Goal: Task Accomplishment & Management: Manage account settings

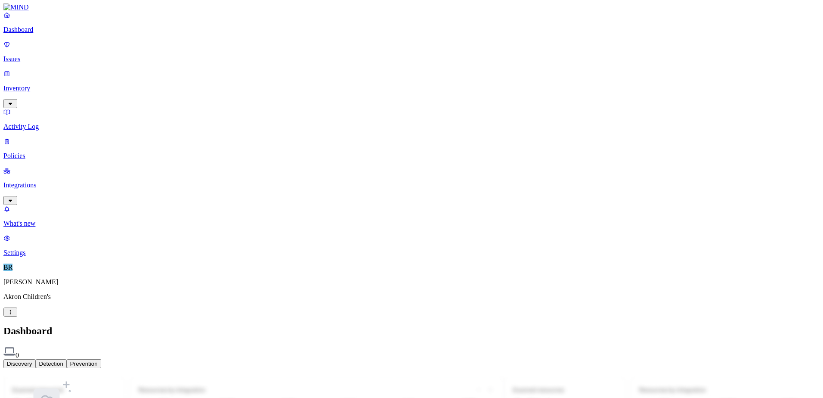
click at [34, 257] on p "Settings" at bounding box center [411, 253] width 816 height 8
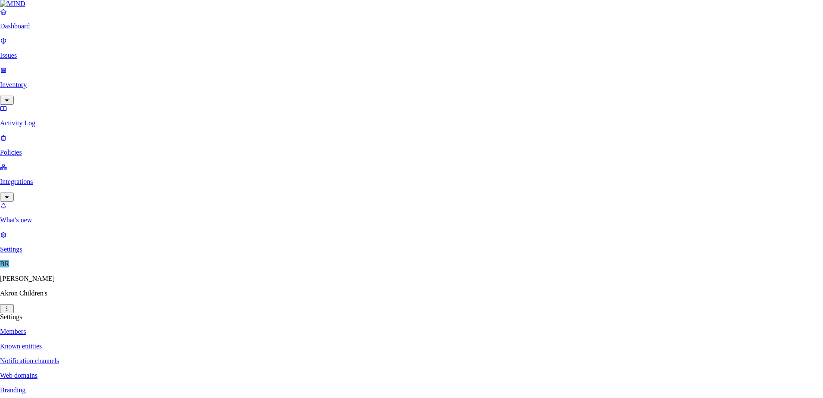
type input "[EMAIL_ADDRESS][DOMAIN_NAME]"
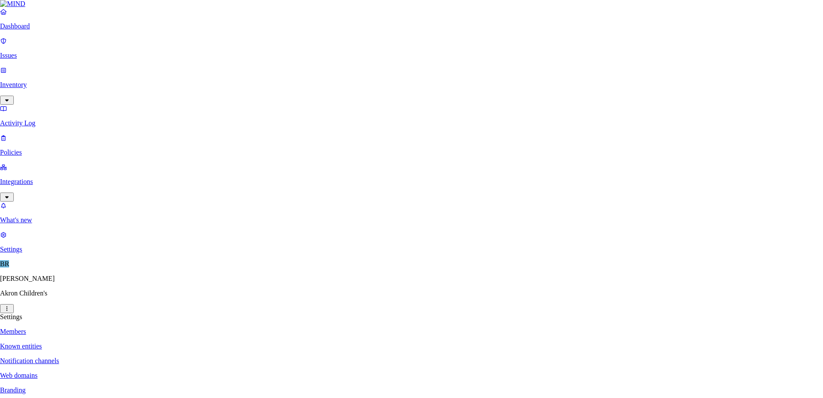
paste input "[EMAIL_ADDRESS][DOMAIN_NAME]"
type input "[EMAIL_ADDRESS][DOMAIN_NAME]"
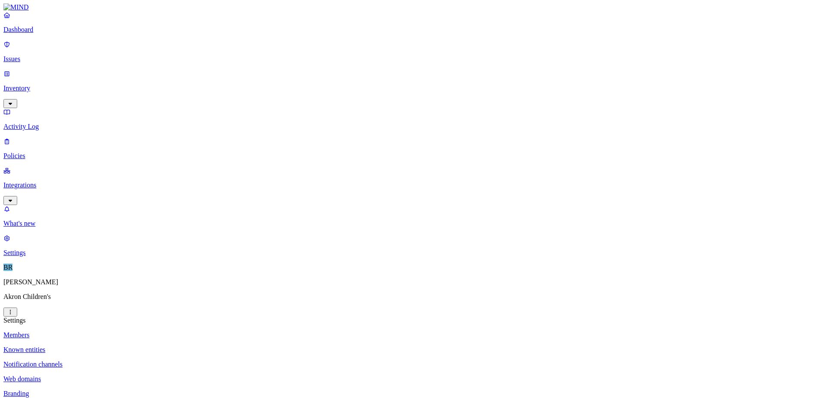
click at [125, 346] on p "Known entities" at bounding box center [411, 350] width 816 height 8
click at [137, 360] on p "Notification channels" at bounding box center [411, 364] width 816 height 8
click at [132, 375] on p "Web domains" at bounding box center [411, 379] width 816 height 8
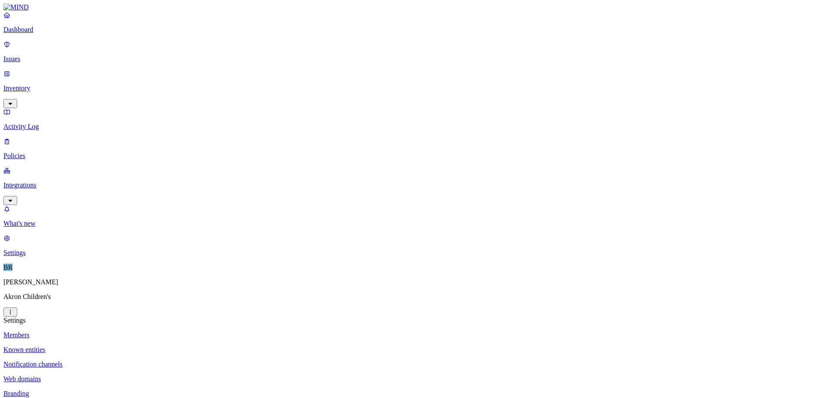
click at [124, 390] on p "Branding" at bounding box center [411, 394] width 816 height 8
